Goal: Task Accomplishment & Management: Manage account settings

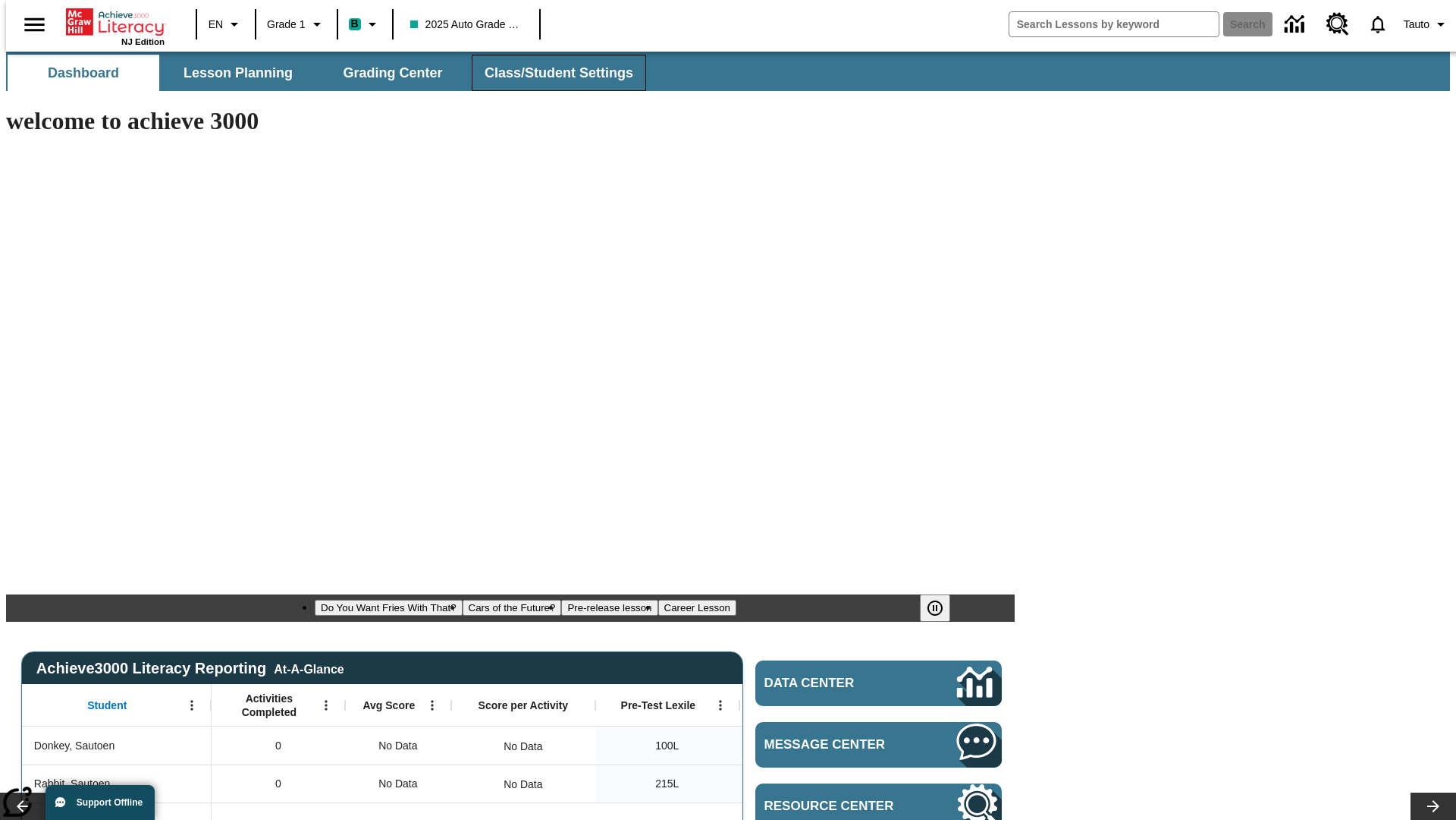
click at [551, 72] on span "Class/Student Settings" at bounding box center [559, 73] width 149 height 18
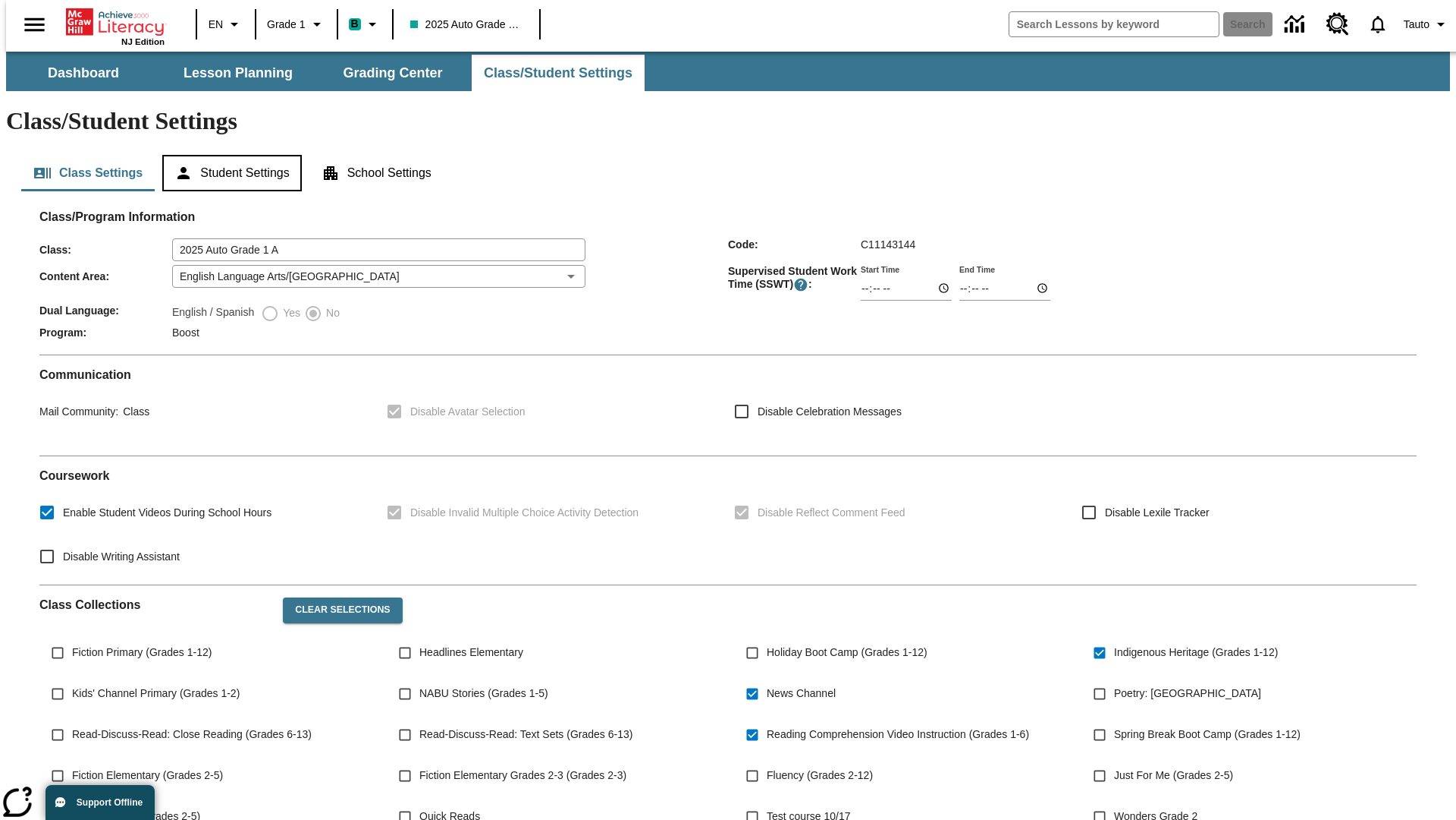
click at [228, 155] on button "Student Settings" at bounding box center [232, 173] width 139 height 37
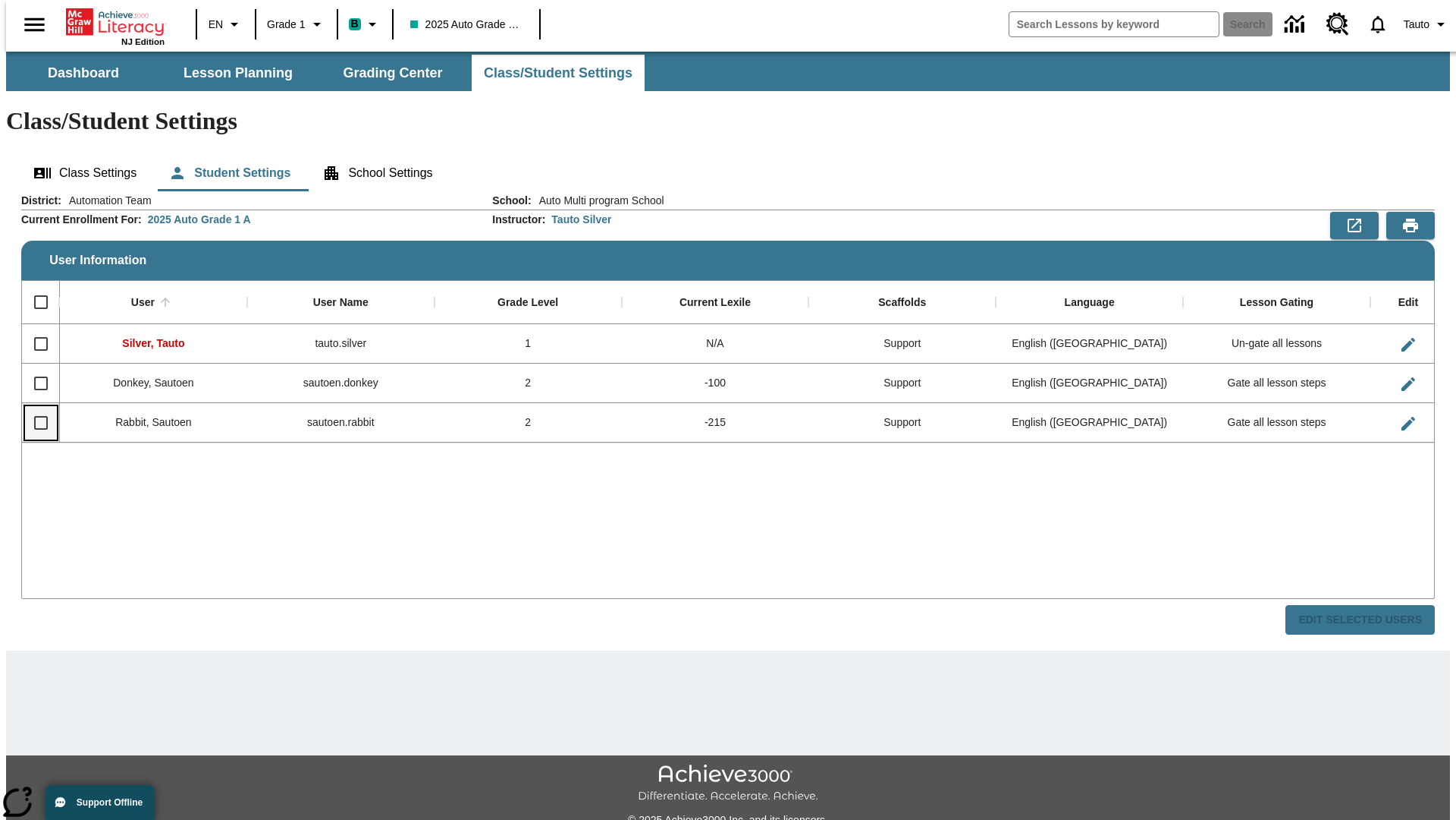
click at [34, 407] on input "Select row" at bounding box center [41, 423] width 32 height 32
checkbox input "true"
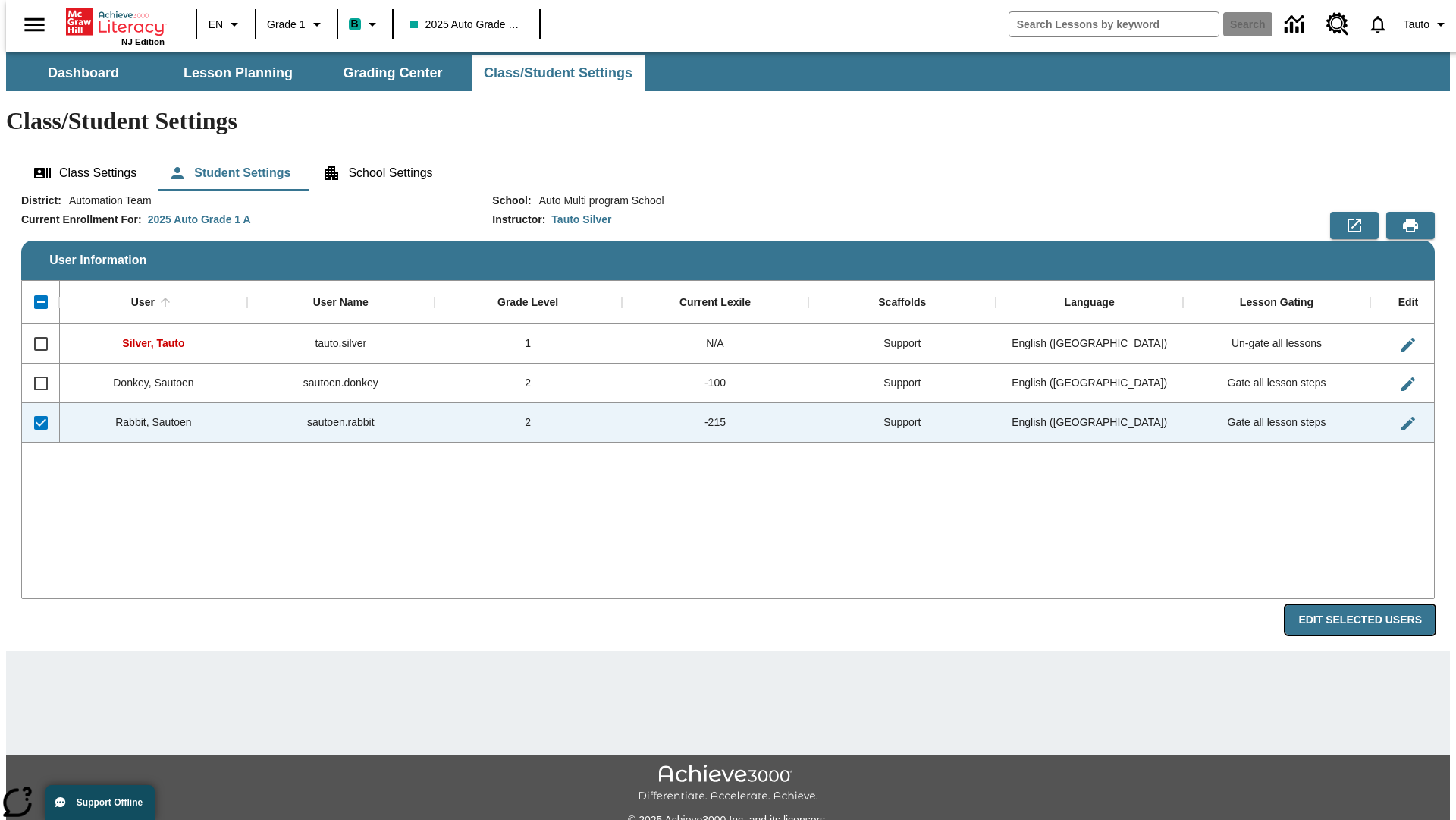
click at [1372, 605] on button "Edit Selected Users" at bounding box center [1360, 619] width 149 height 29
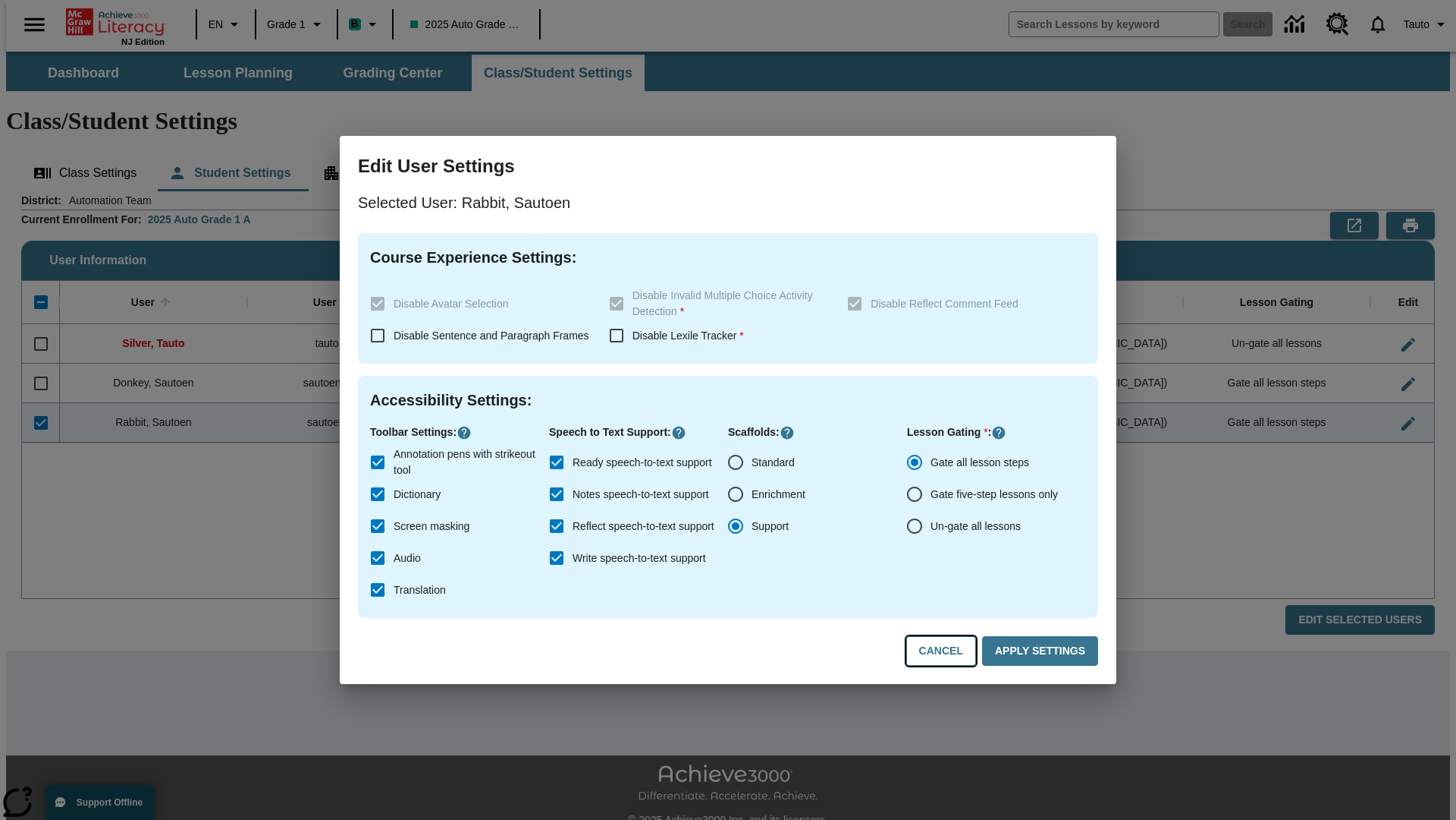
click at [948, 651] on button "Cancel" at bounding box center [941, 650] width 70 height 29
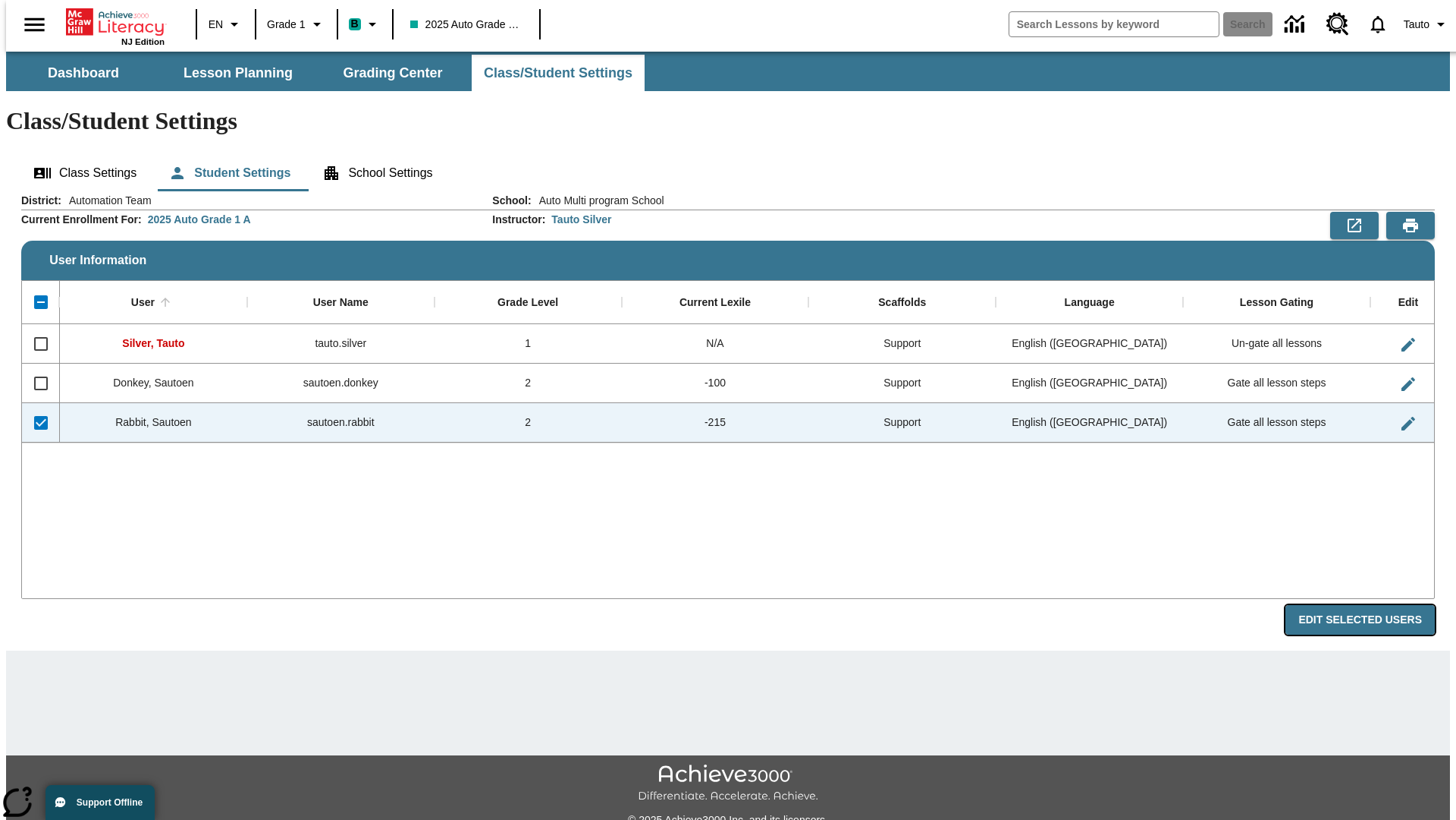
click at [1372, 605] on button "Edit Selected Users" at bounding box center [1360, 619] width 149 height 29
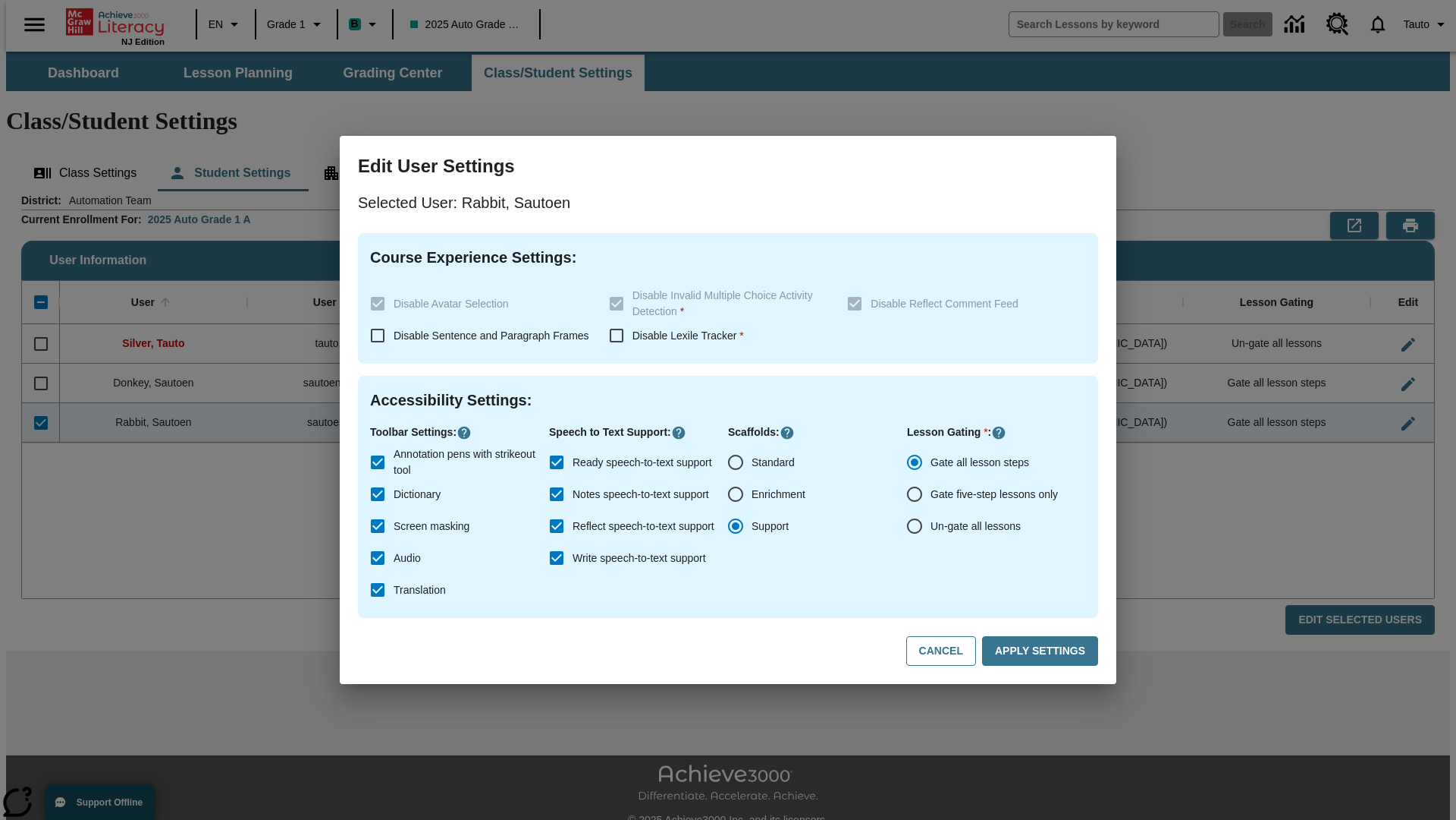
click at [556, 462] on input "Ready speech-to-text support" at bounding box center [556, 463] width 32 height 32
click at [1043, 651] on button "Apply Settings" at bounding box center [1040, 650] width 116 height 29
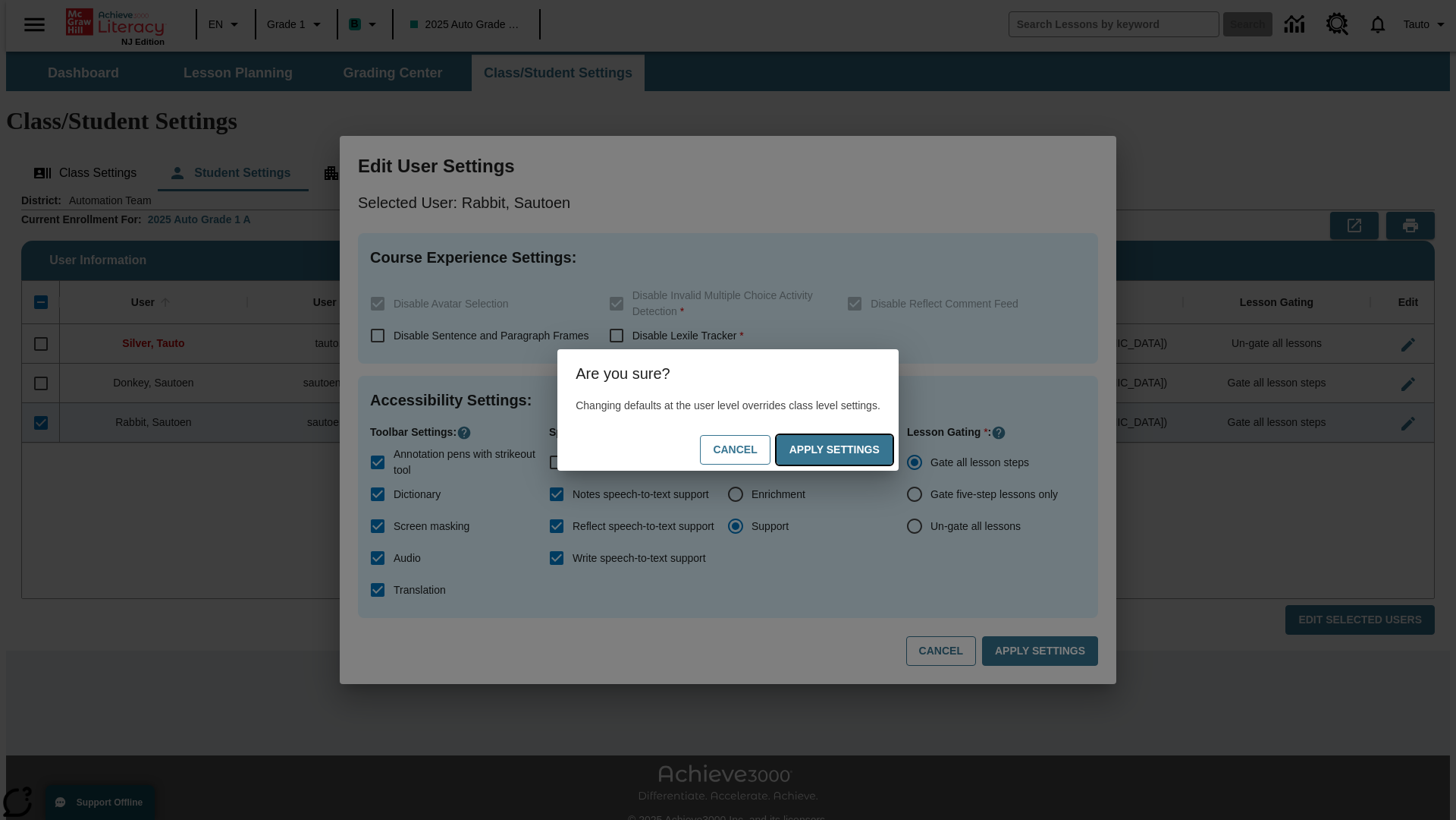
click at [850, 449] on button "Apply Settings" at bounding box center [834, 449] width 116 height 29
checkbox input "true"
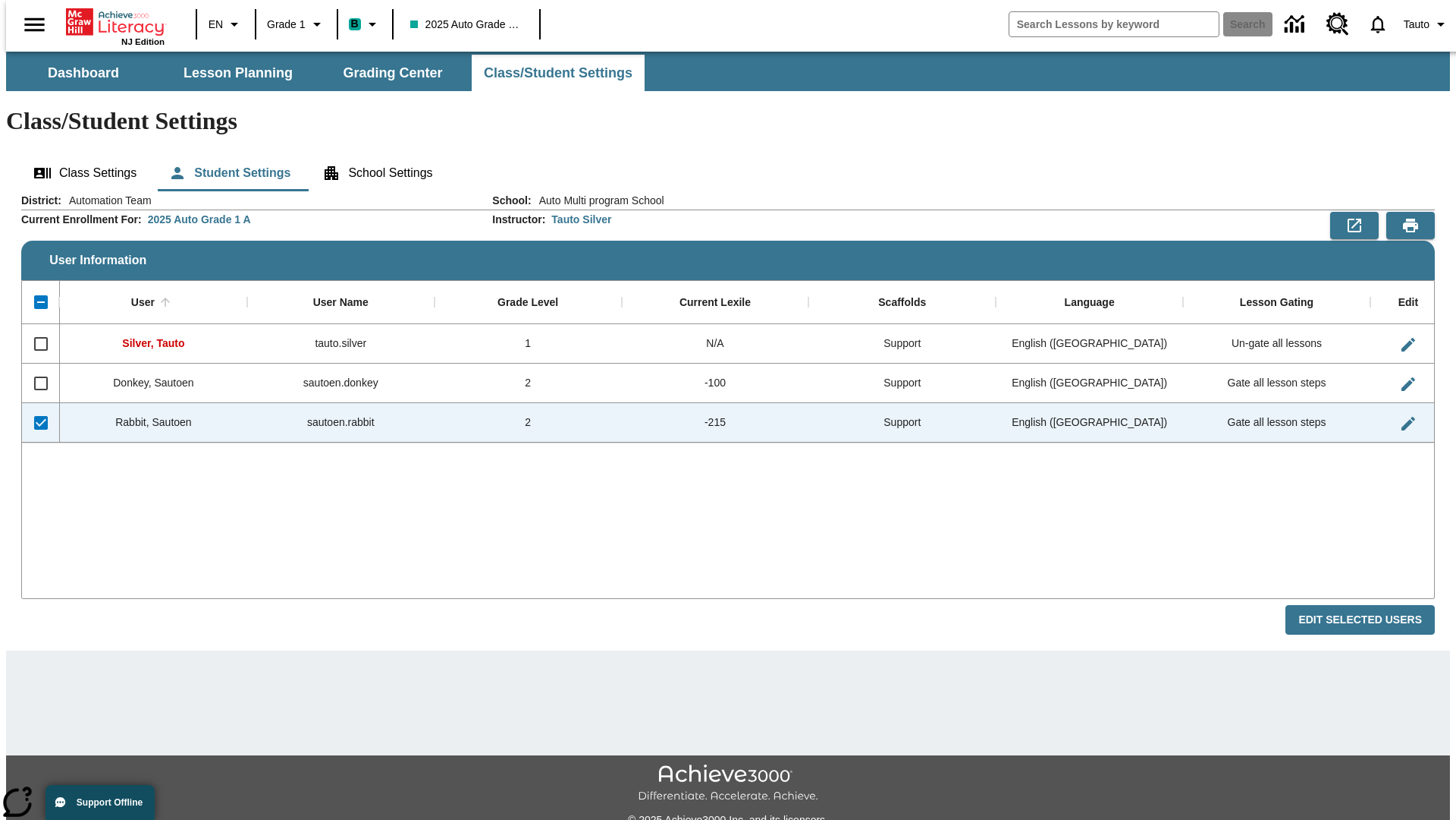
checkbox input "false"
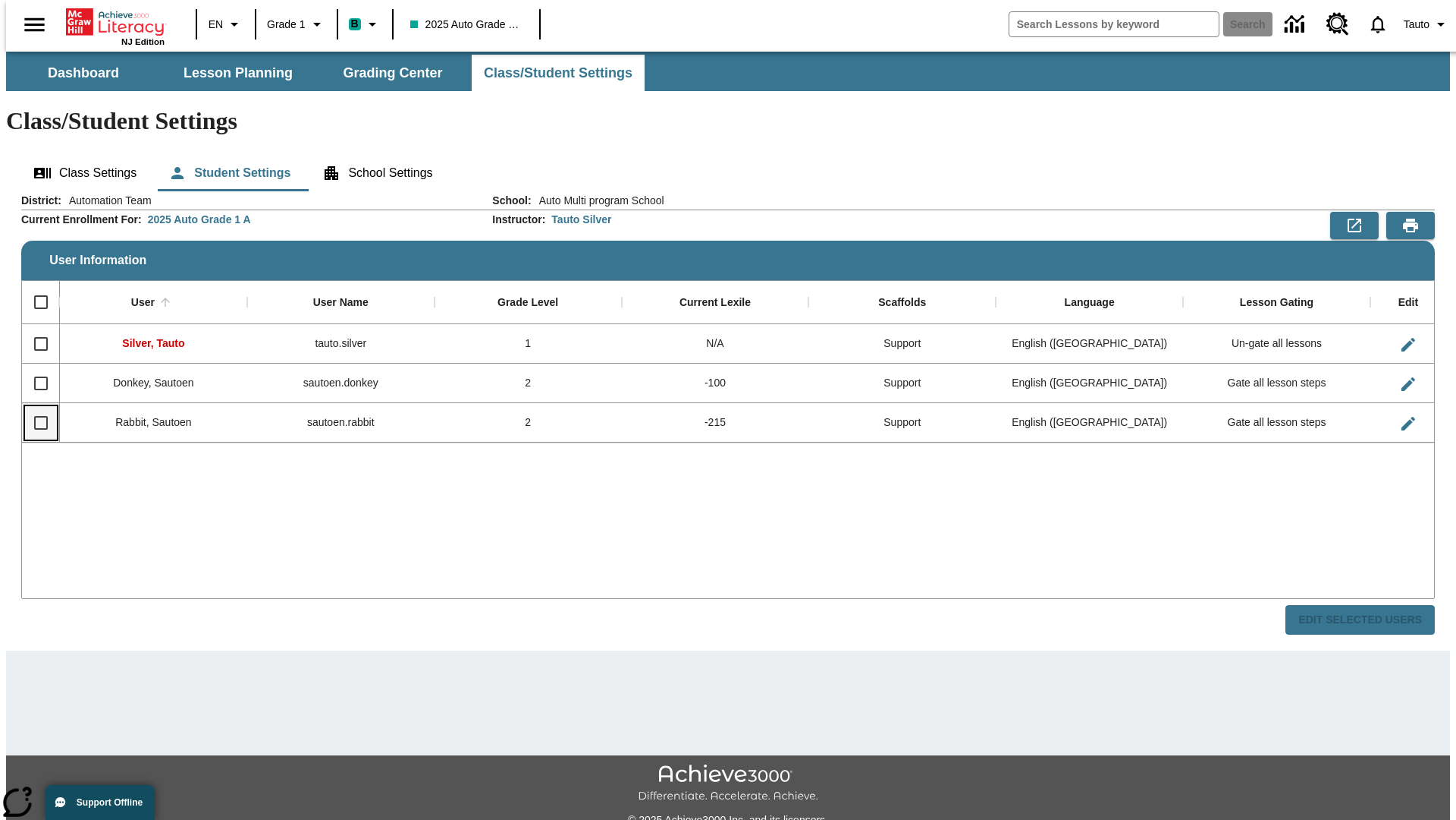
click at [34, 407] on input "Select row" at bounding box center [41, 423] width 32 height 32
checkbox input "true"
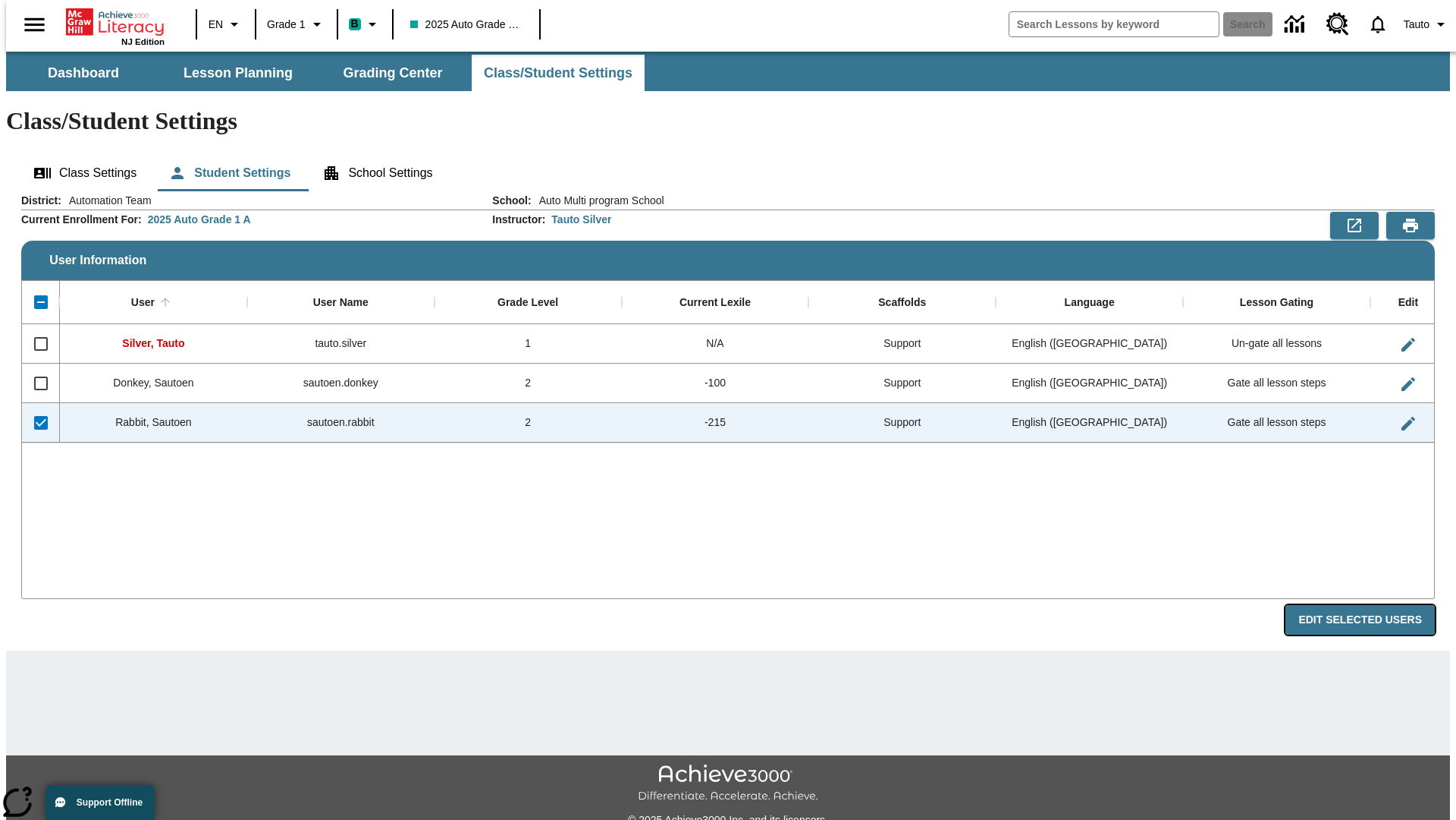
click at [1372, 605] on button "Edit Selected Users" at bounding box center [1360, 619] width 149 height 29
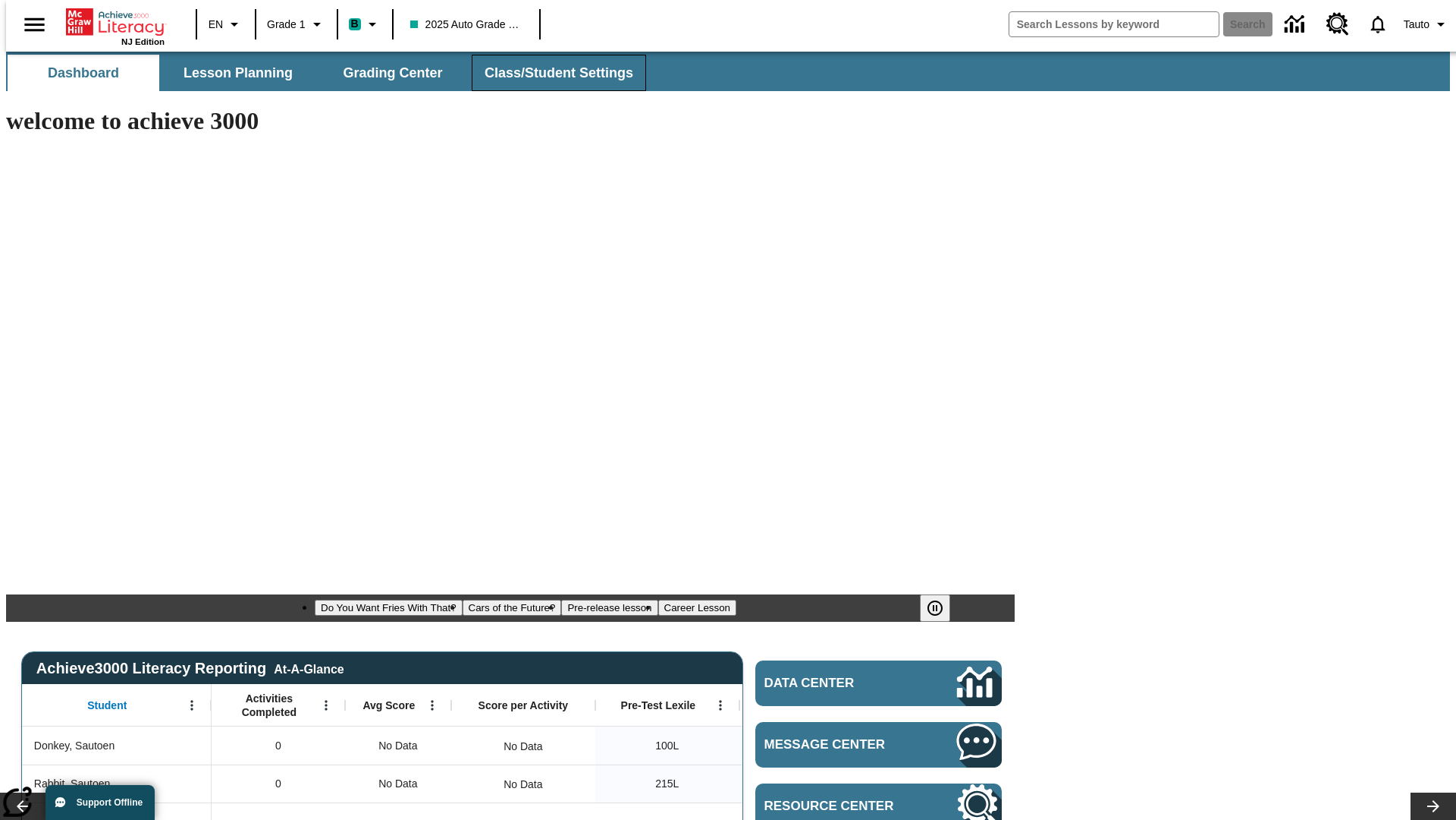
click at [551, 72] on span "Class/Student Settings" at bounding box center [559, 73] width 149 height 18
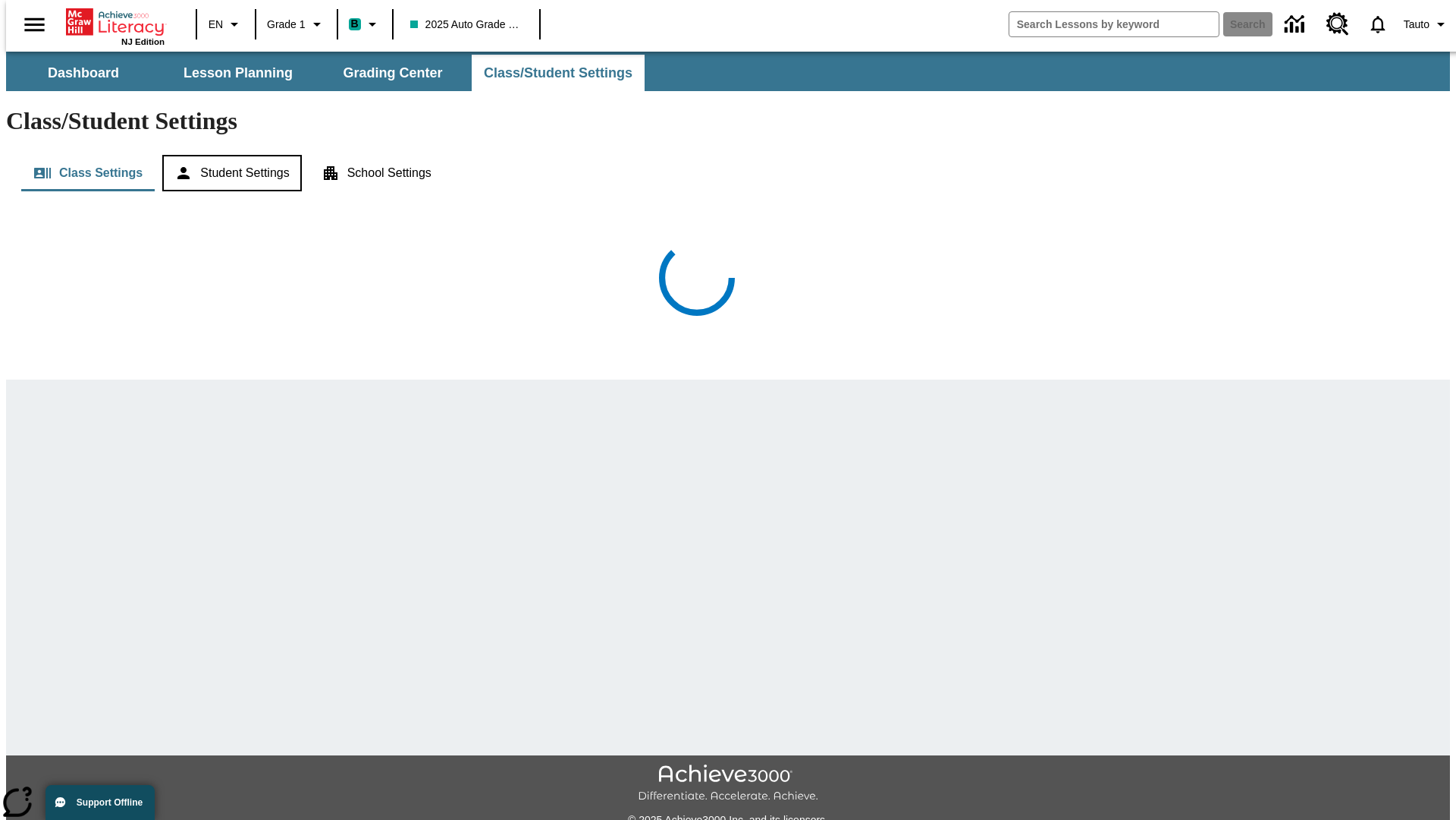
click at [228, 155] on button "Student Settings" at bounding box center [232, 173] width 139 height 37
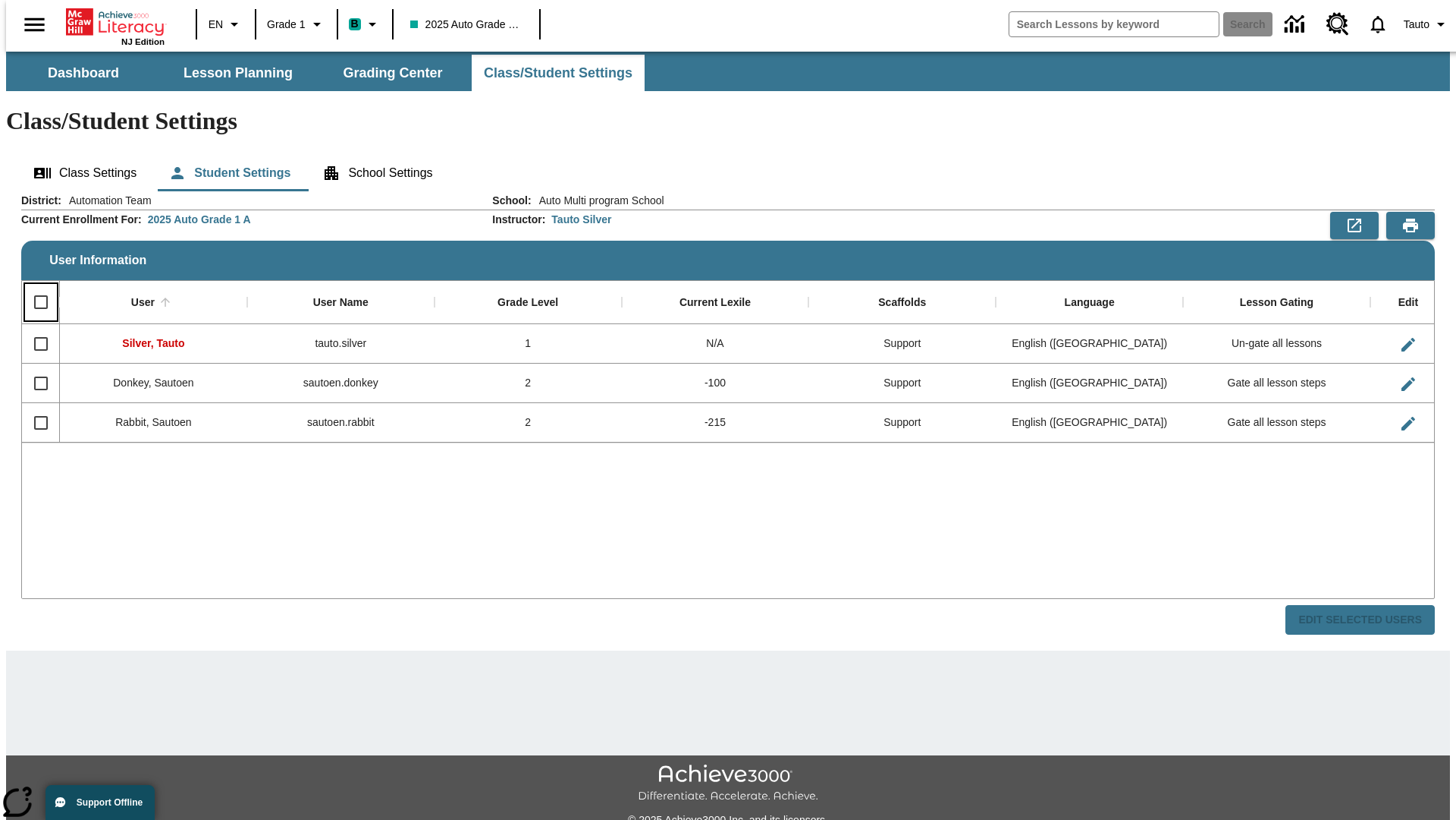
click at [34, 286] on input "Select all rows" at bounding box center [41, 302] width 32 height 32
checkbox input "true"
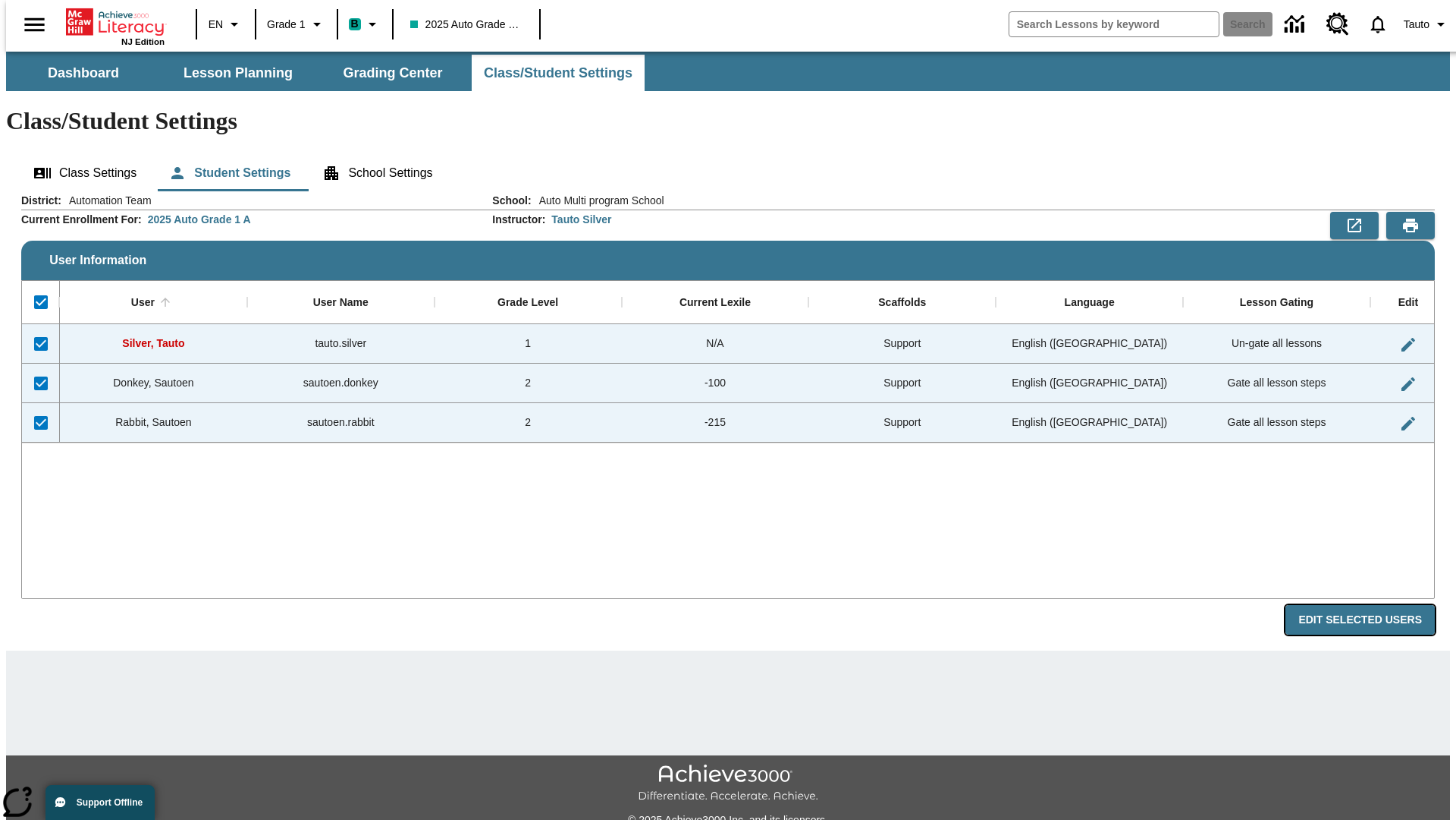
click at [1372, 605] on button "Edit Selected Users" at bounding box center [1360, 619] width 149 height 29
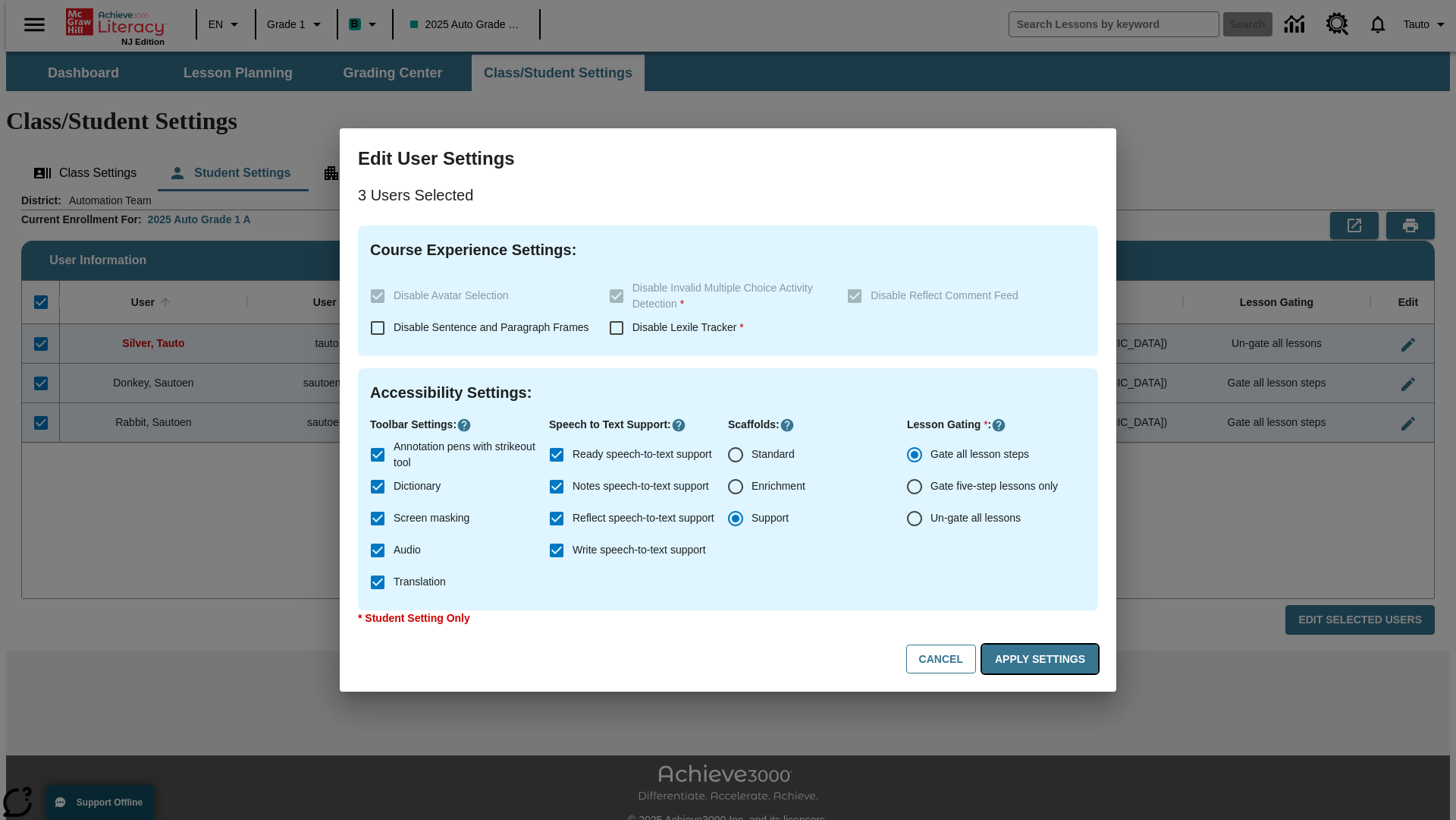
click at [1043, 658] on button "Apply Settings" at bounding box center [1040, 658] width 116 height 29
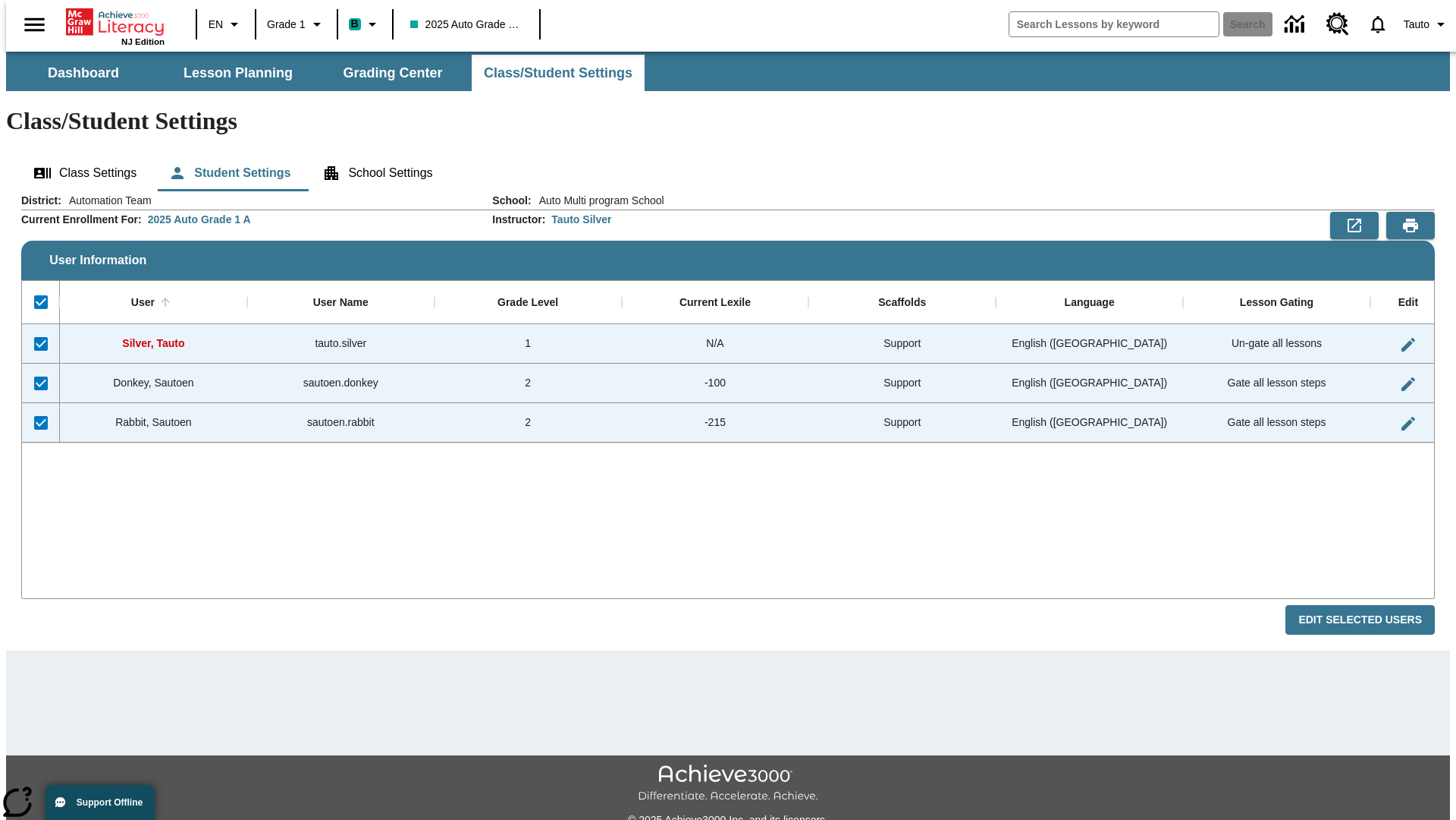
checkbox input "false"
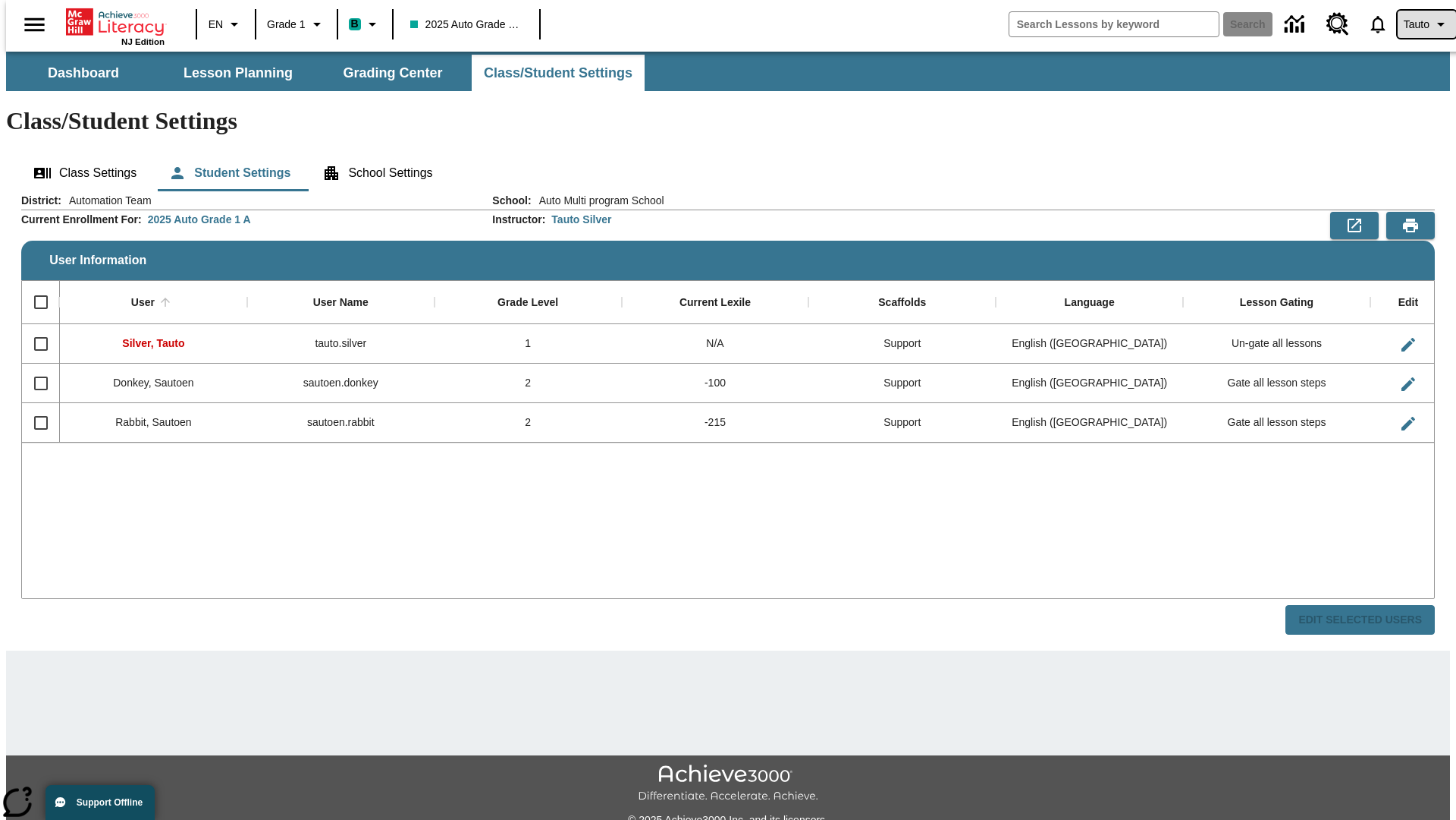
click at [1419, 24] on span "Tauto" at bounding box center [1417, 24] width 25 height 16
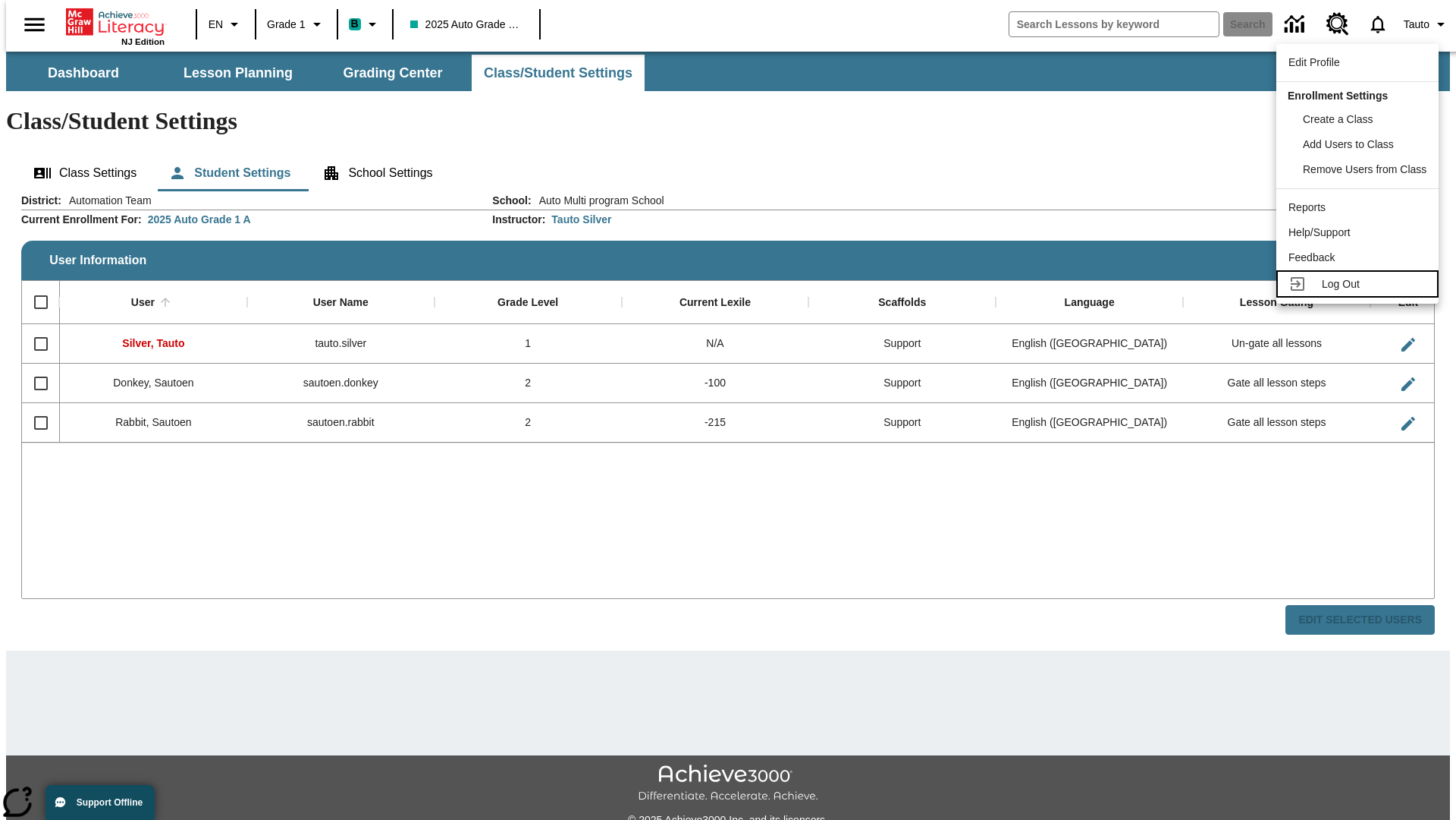
click at [1360, 284] on span "Log Out" at bounding box center [1341, 283] width 38 height 12
